Goal: Information Seeking & Learning: Understand process/instructions

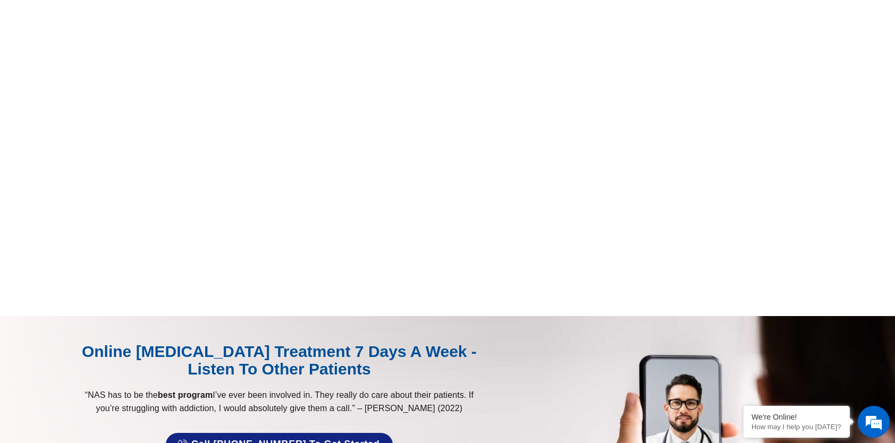
scroll to position [472, 0]
